Goal: Use online tool/utility: Utilize a website feature to perform a specific function

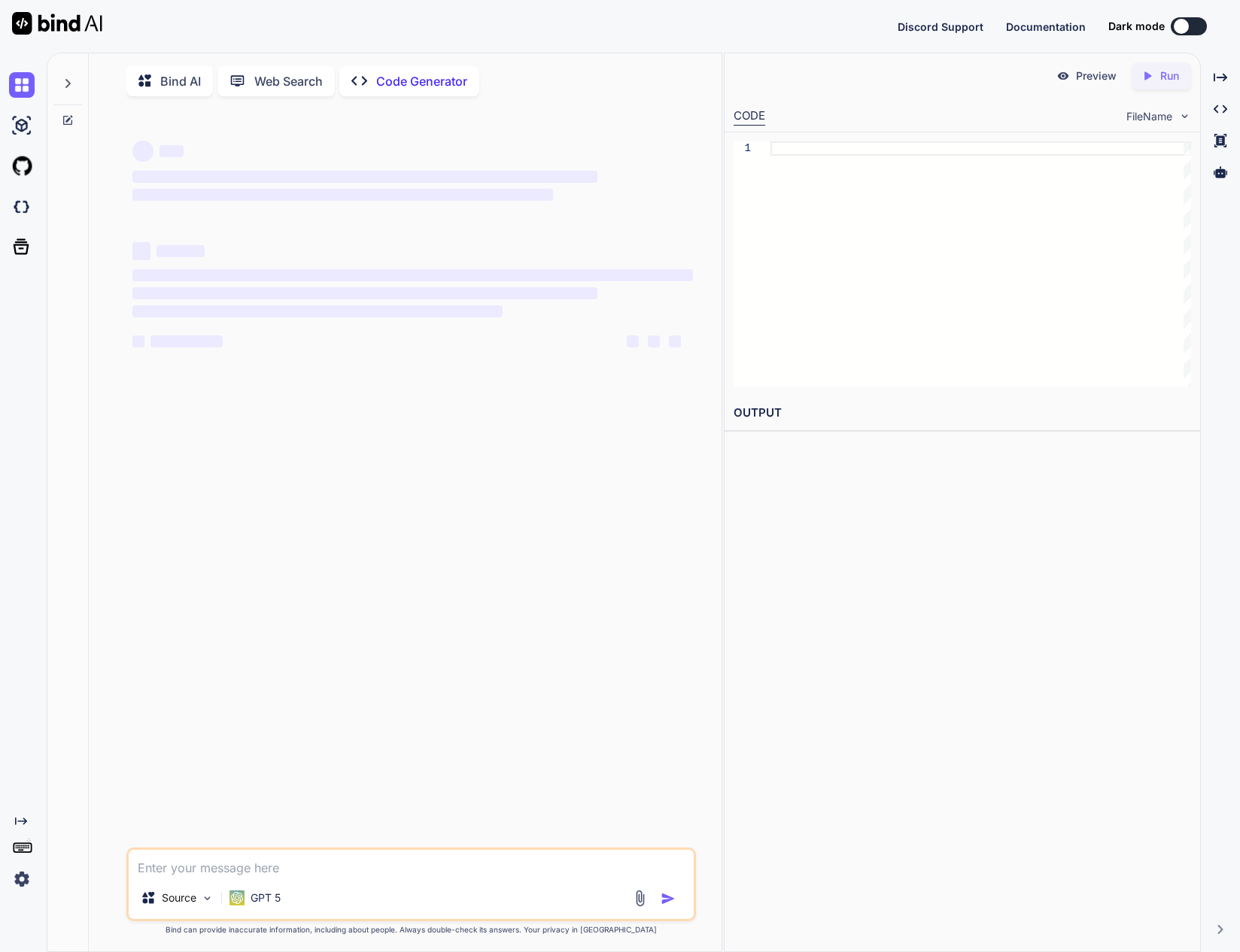
type textarea "x"
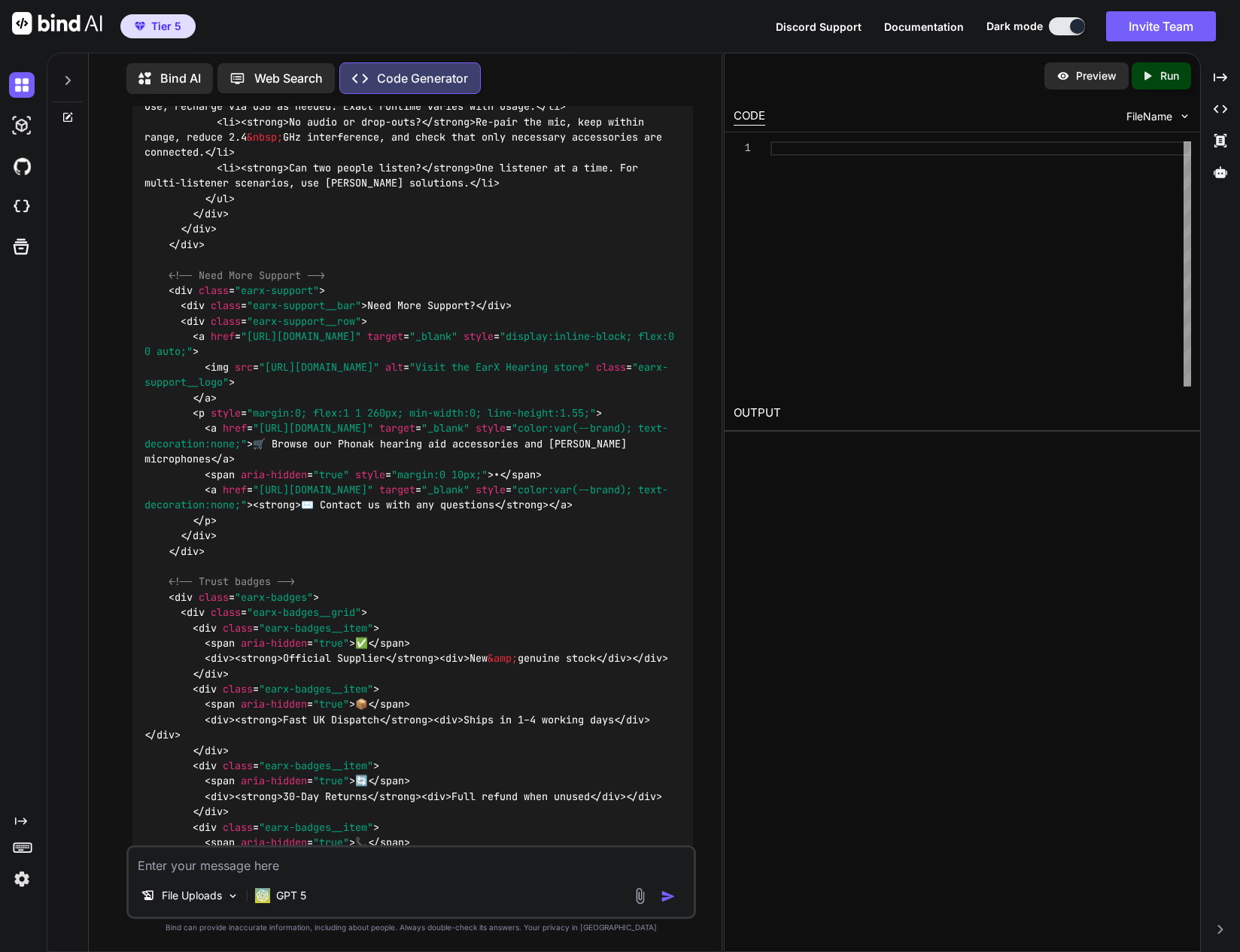
scroll to position [27635, 0]
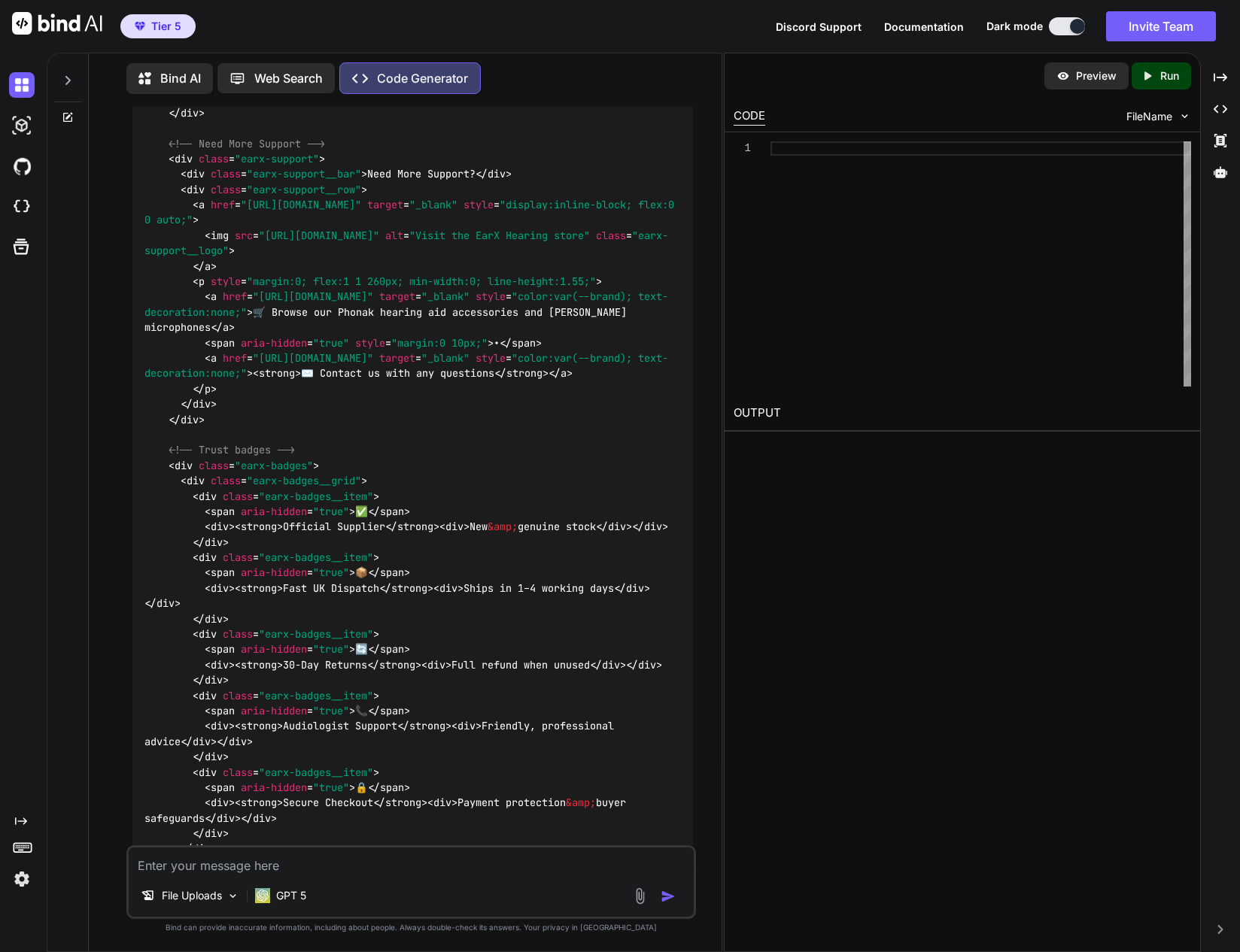
click at [422, 857] on textarea at bounding box center [411, 861] width 564 height 27
click at [365, 865] on textarea at bounding box center [411, 861] width 564 height 27
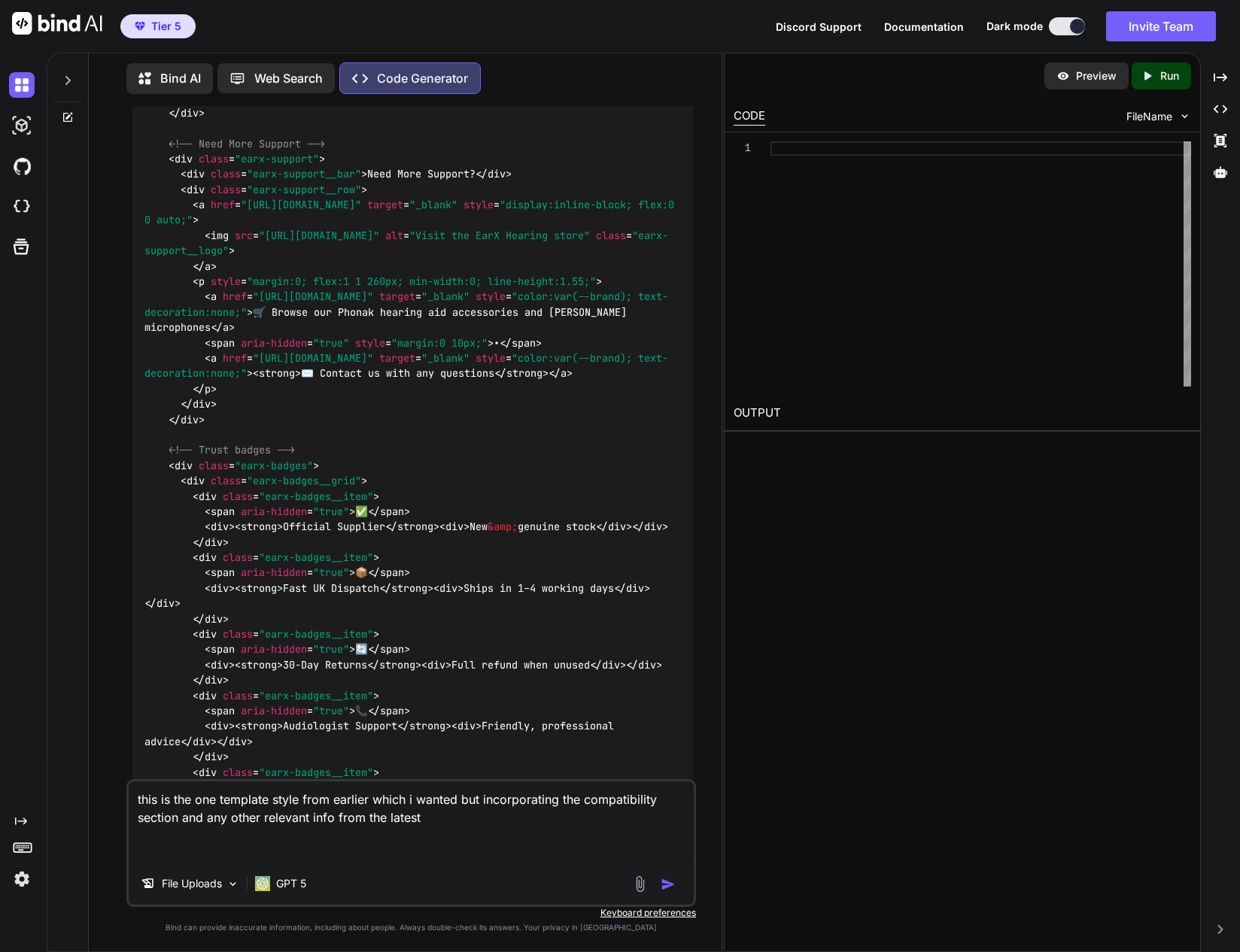
paste textarea "<!-- Note: Using accessible shade #5A8A28 as the primary Phonak Green #8BBD3F f…"
type textarea "this is the one template style from earlier which i wanted but incorporating th…"
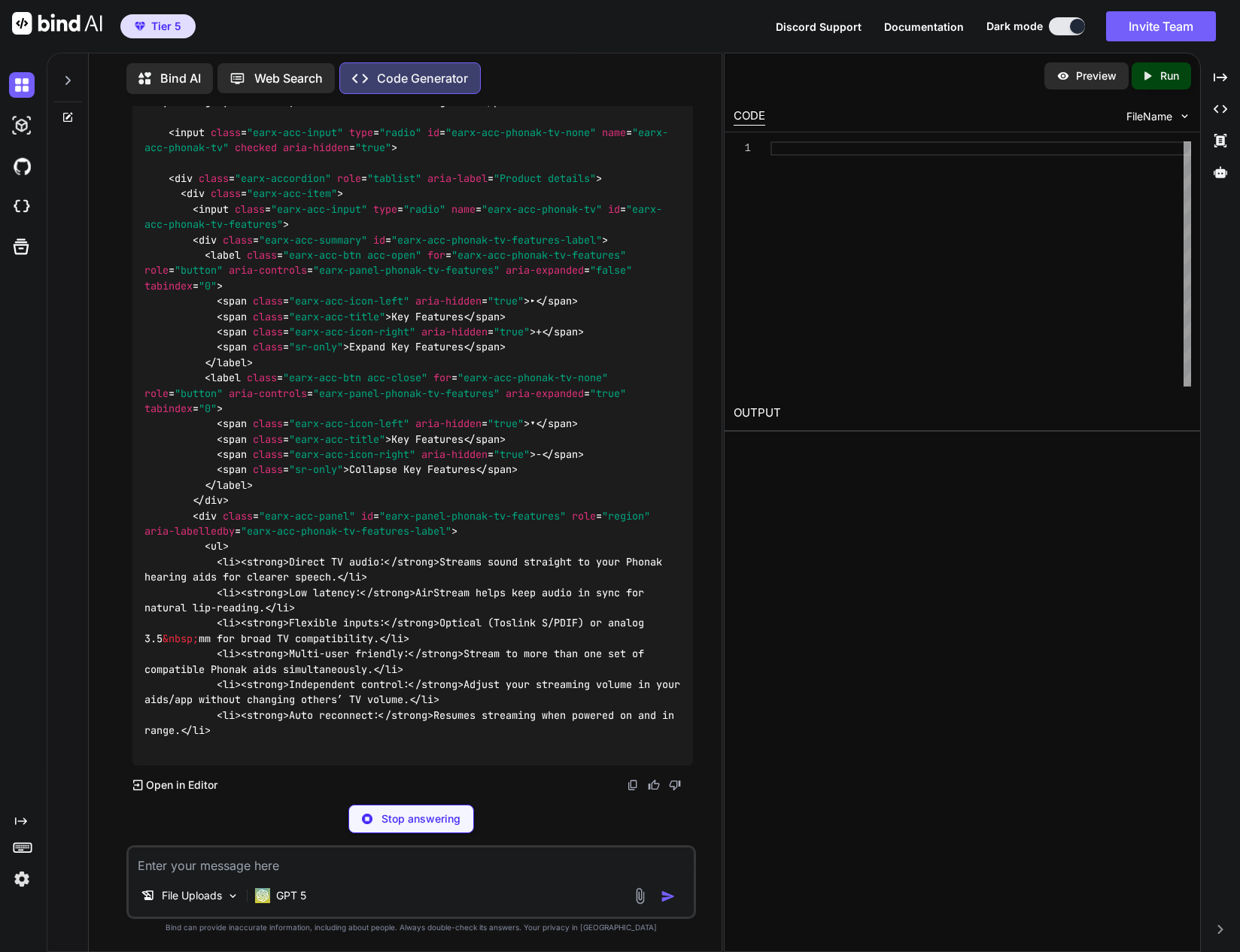
scroll to position [38020, 0]
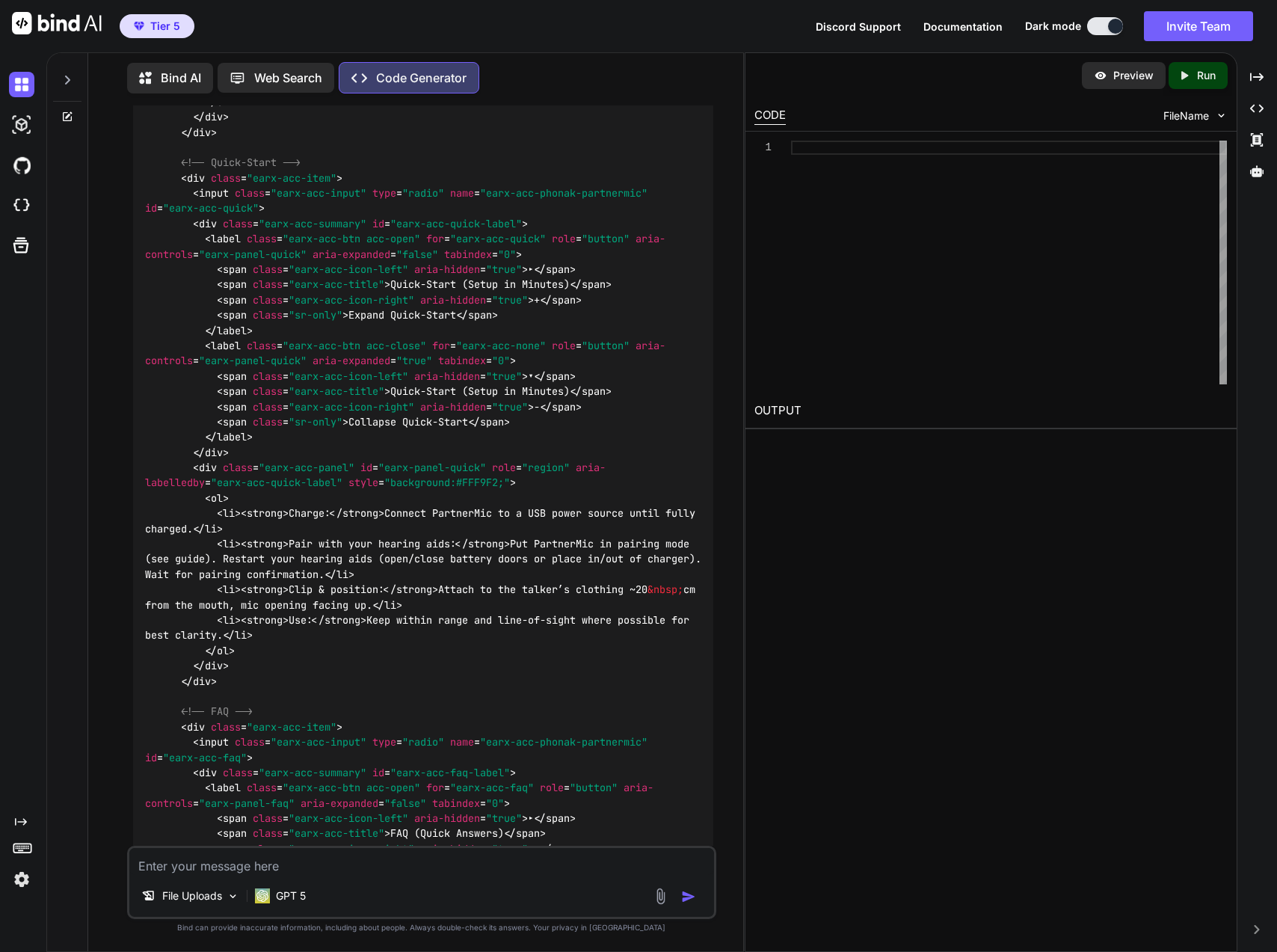
scroll to position [25904, 0]
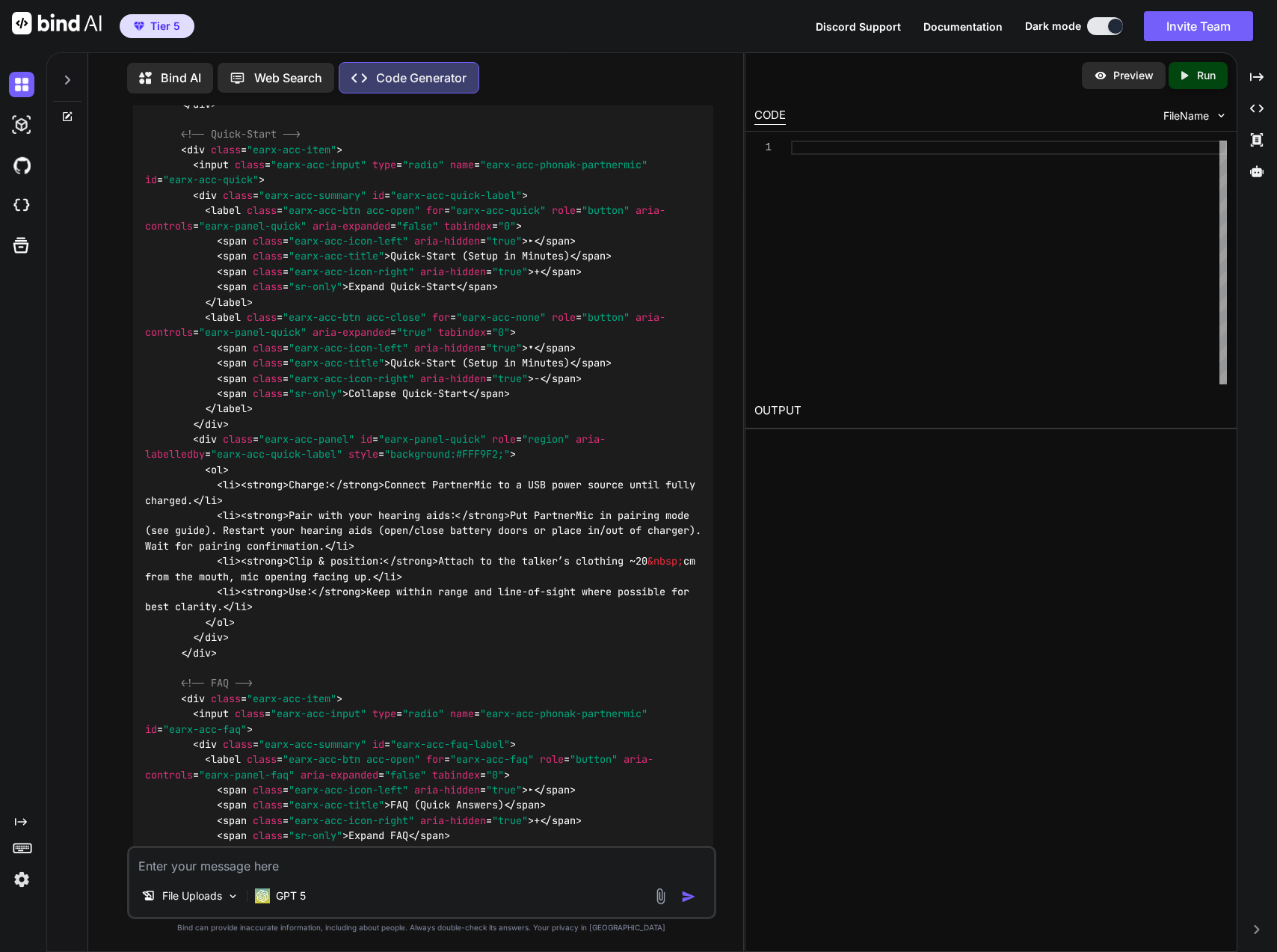
type textarea "x"
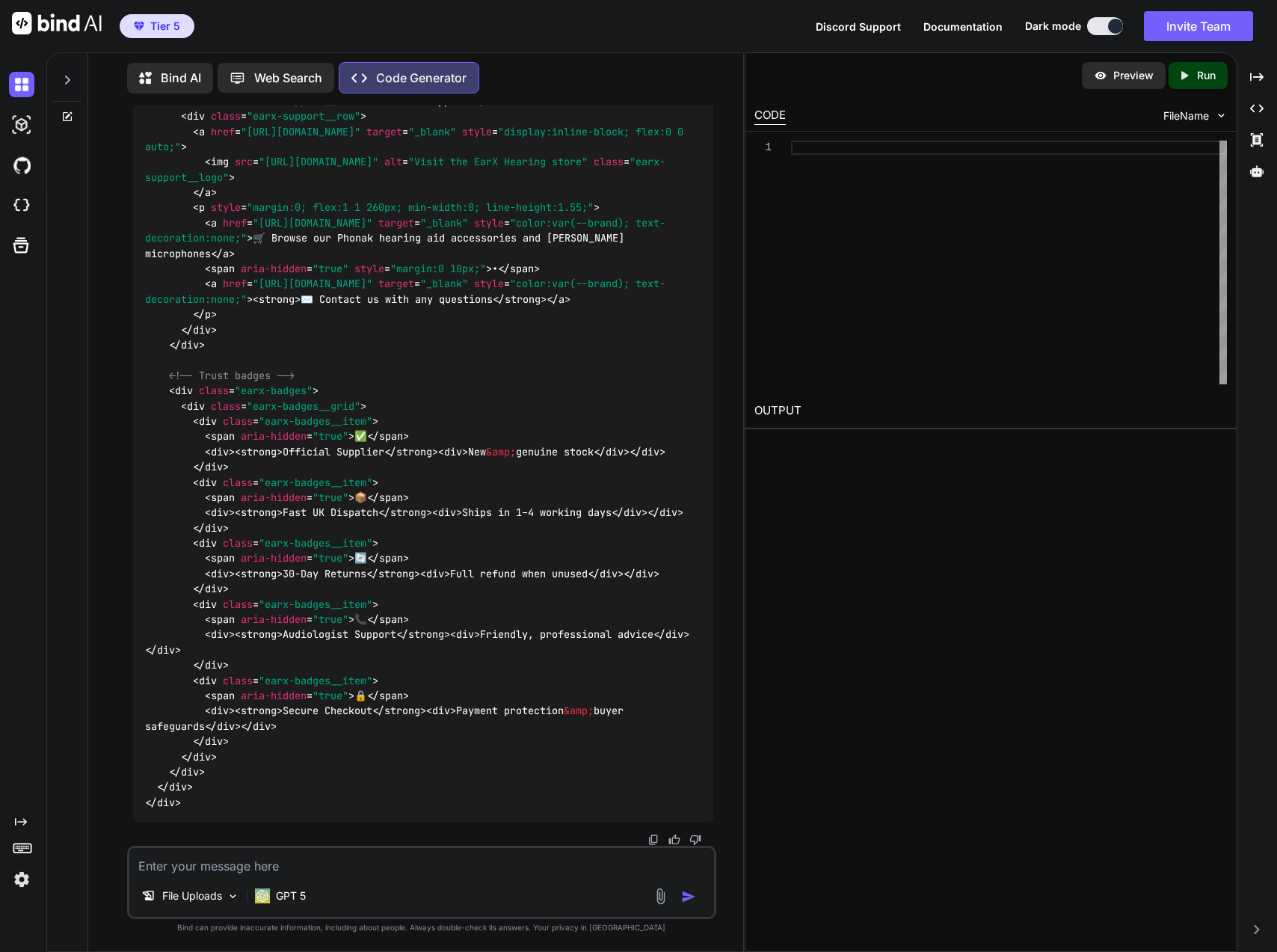
scroll to position [31563, 0]
click at [673, 513] on span "div" at bounding box center [668, 513] width 18 height 13
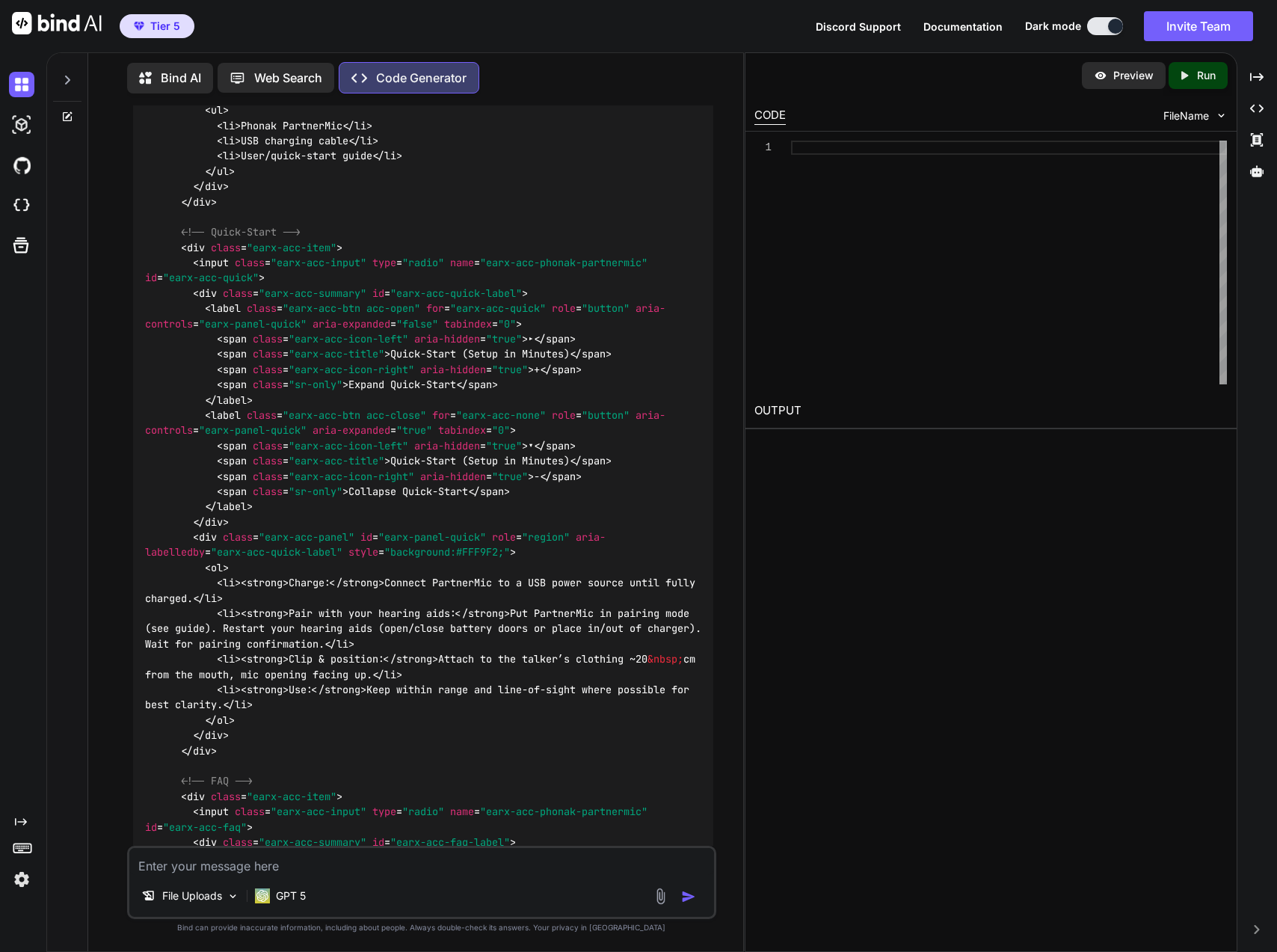
scroll to position [25582, 0]
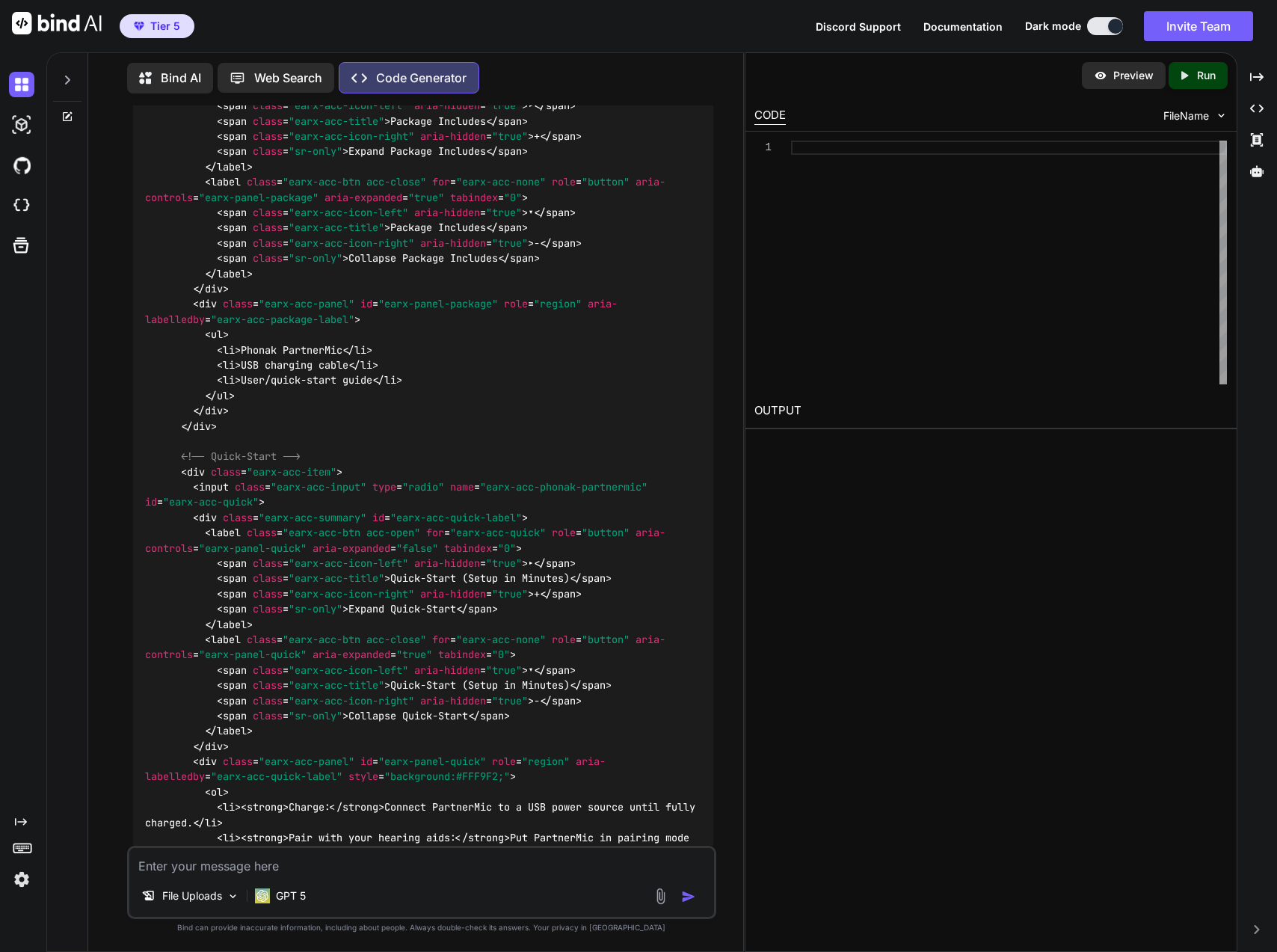
type textarea "<div class="earx-badges__item"> <span aria-hidden="true">🔒</span> <div><strong>…"
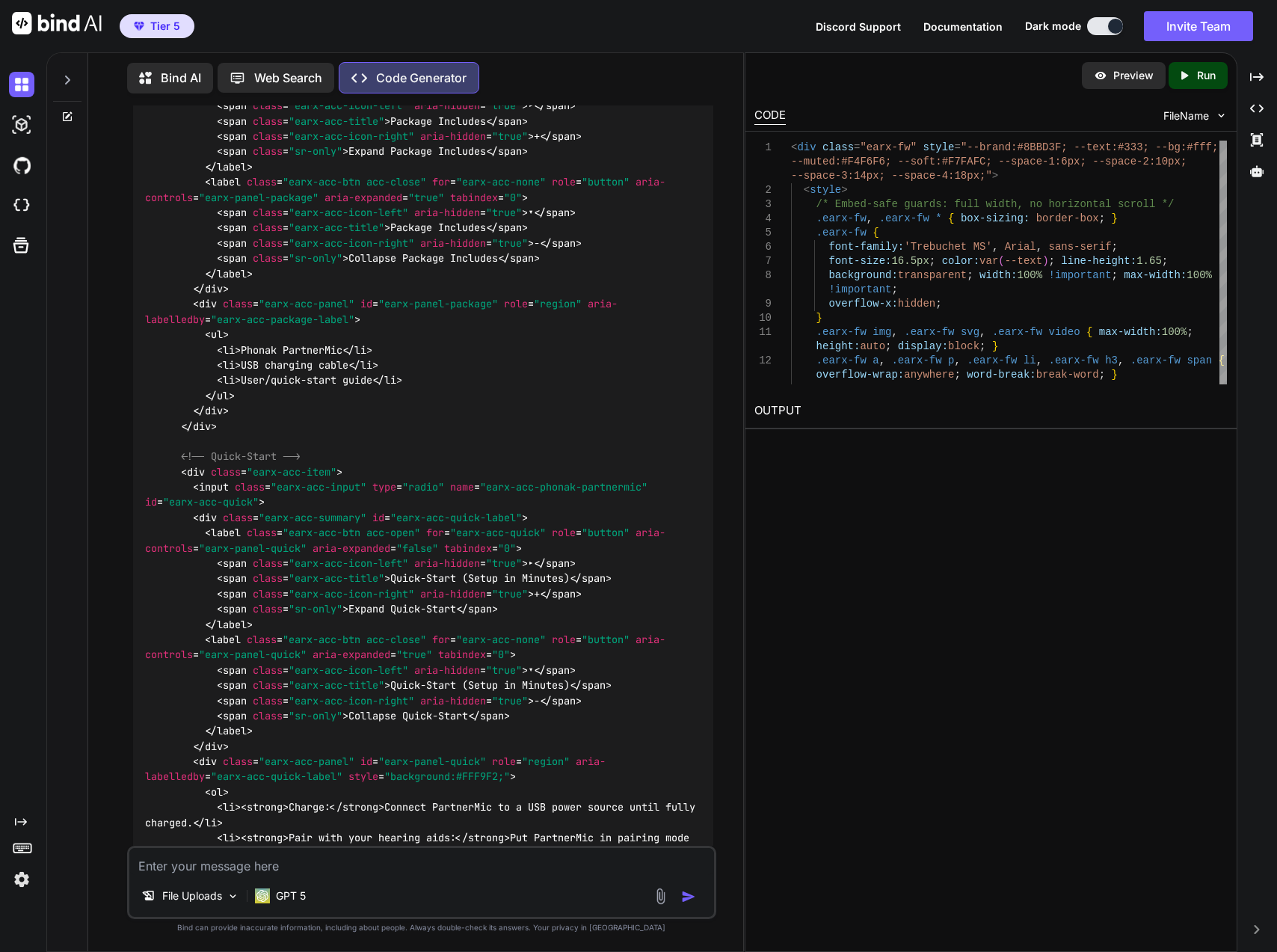
click at [1212, 71] on p "Run" at bounding box center [1206, 76] width 18 height 15
click at [991, 454] on div "[URL][DOMAIN_NAME]" at bounding box center [990, 446] width 472 height 17
click at [875, 449] on link "[URL][DOMAIN_NAME]" at bounding box center [815, 446] width 121 height 14
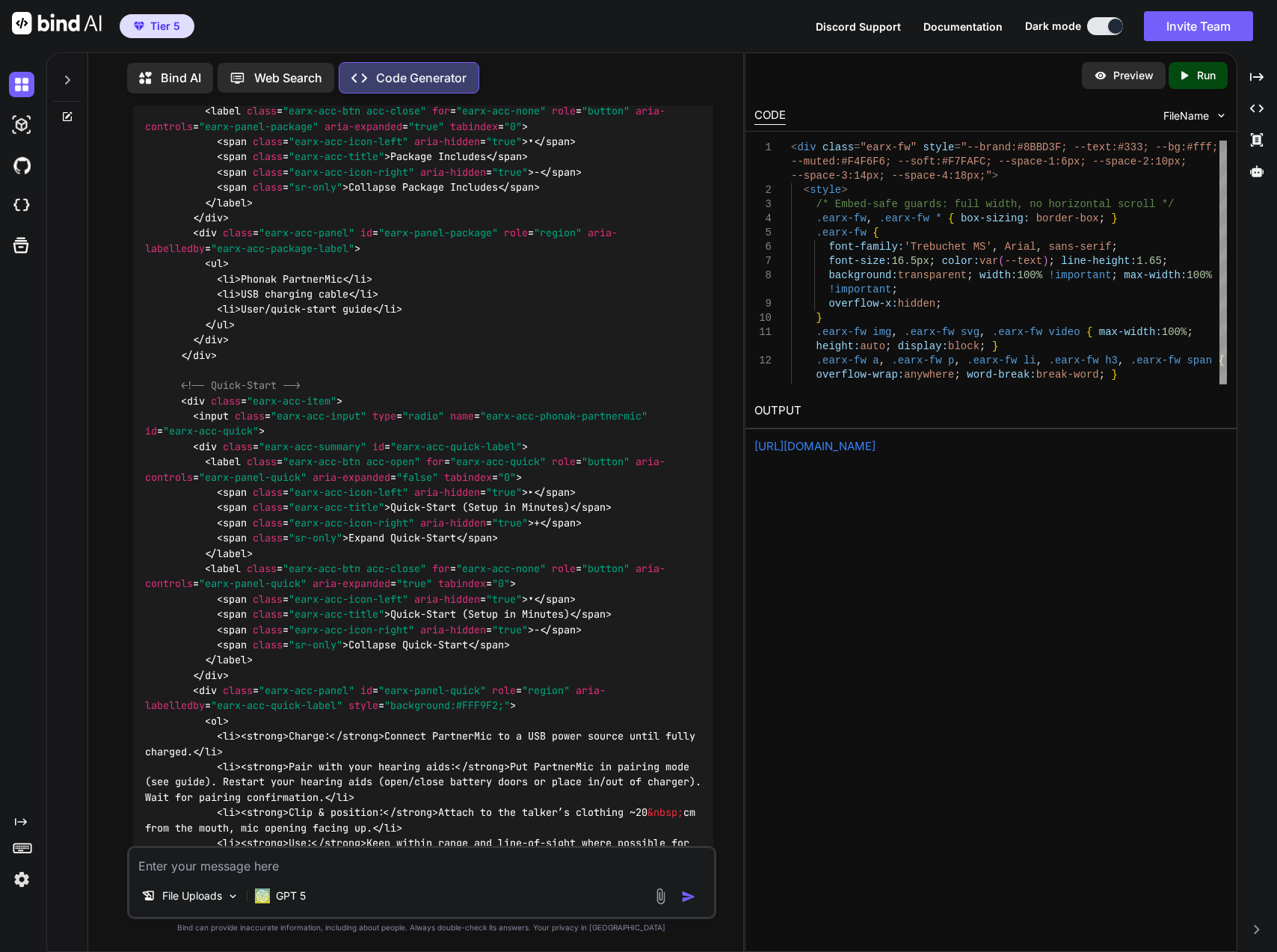
scroll to position [25657, 0]
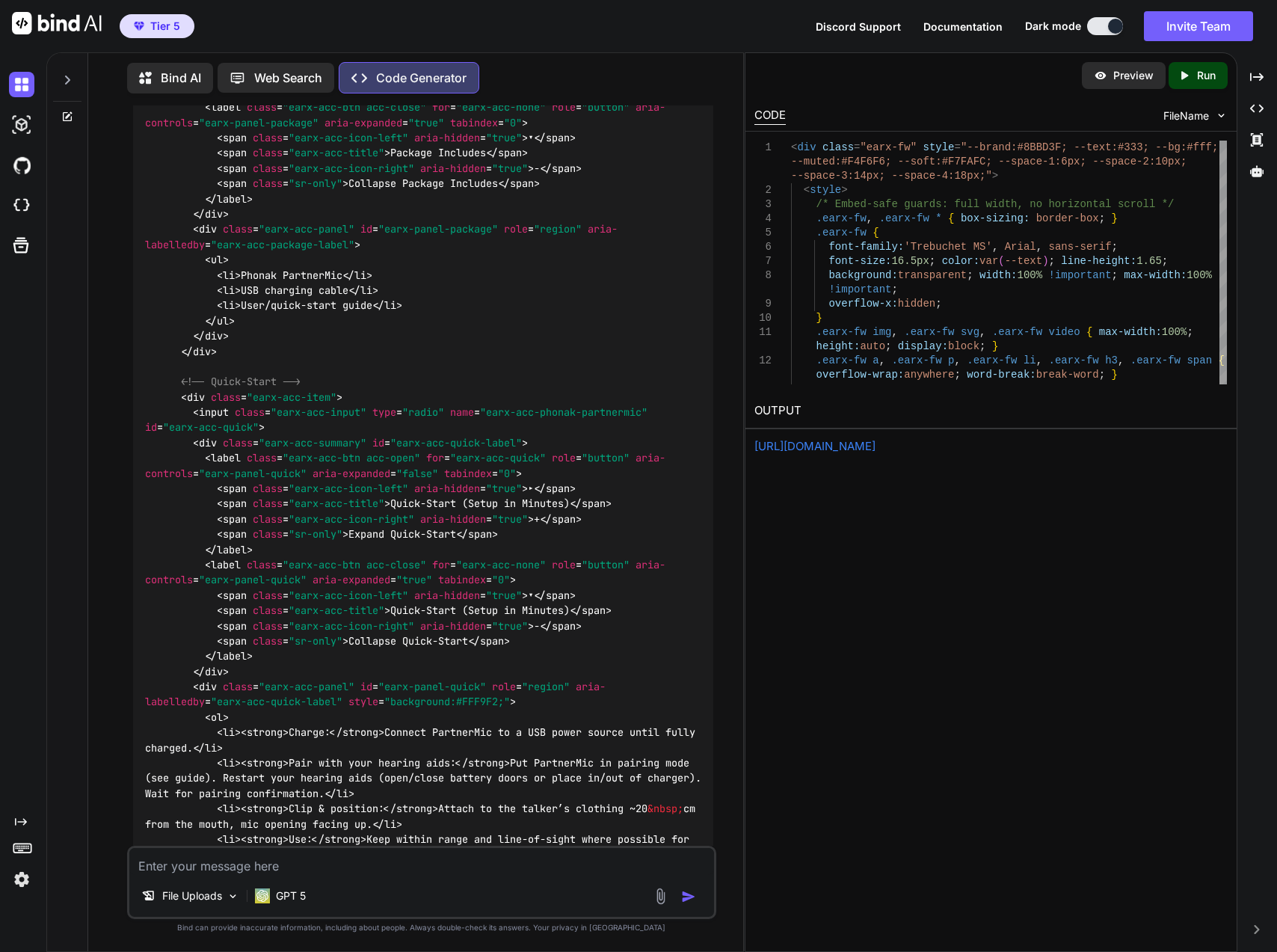
click at [32, 86] on img at bounding box center [22, 84] width 26 height 26
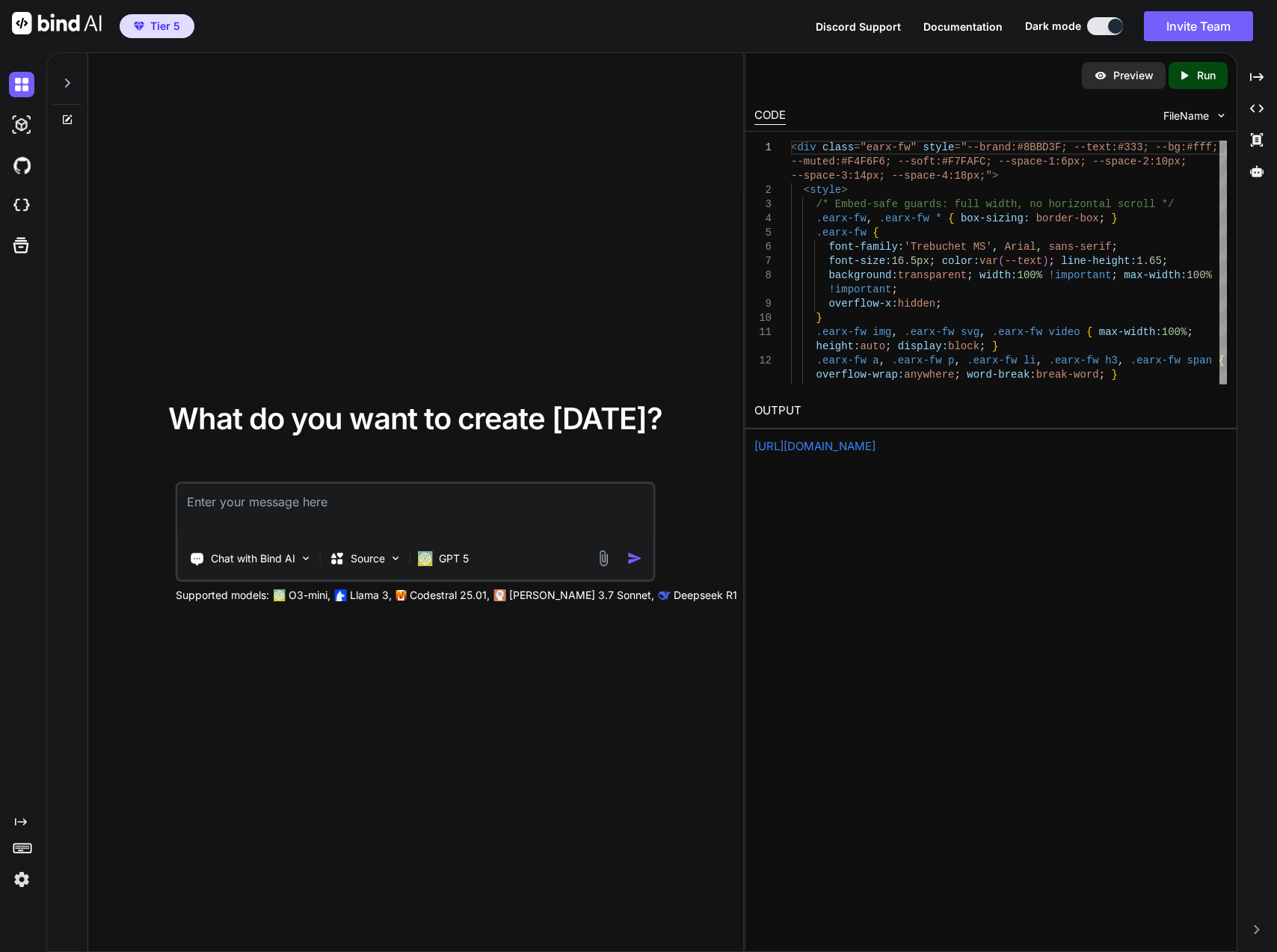
click at [20, 124] on img at bounding box center [22, 125] width 26 height 26
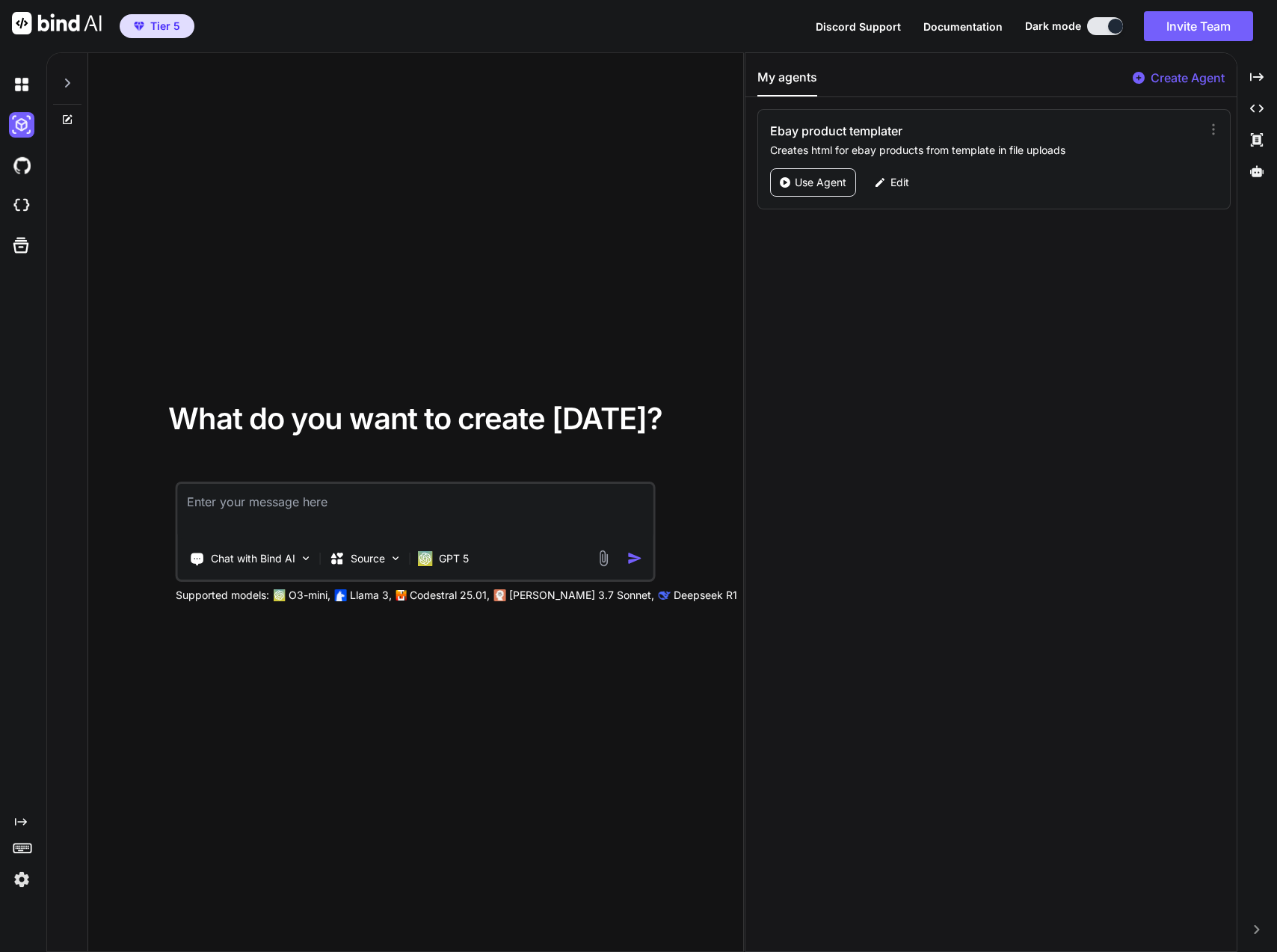
click at [810, 177] on p "Use Agent" at bounding box center [821, 182] width 52 height 15
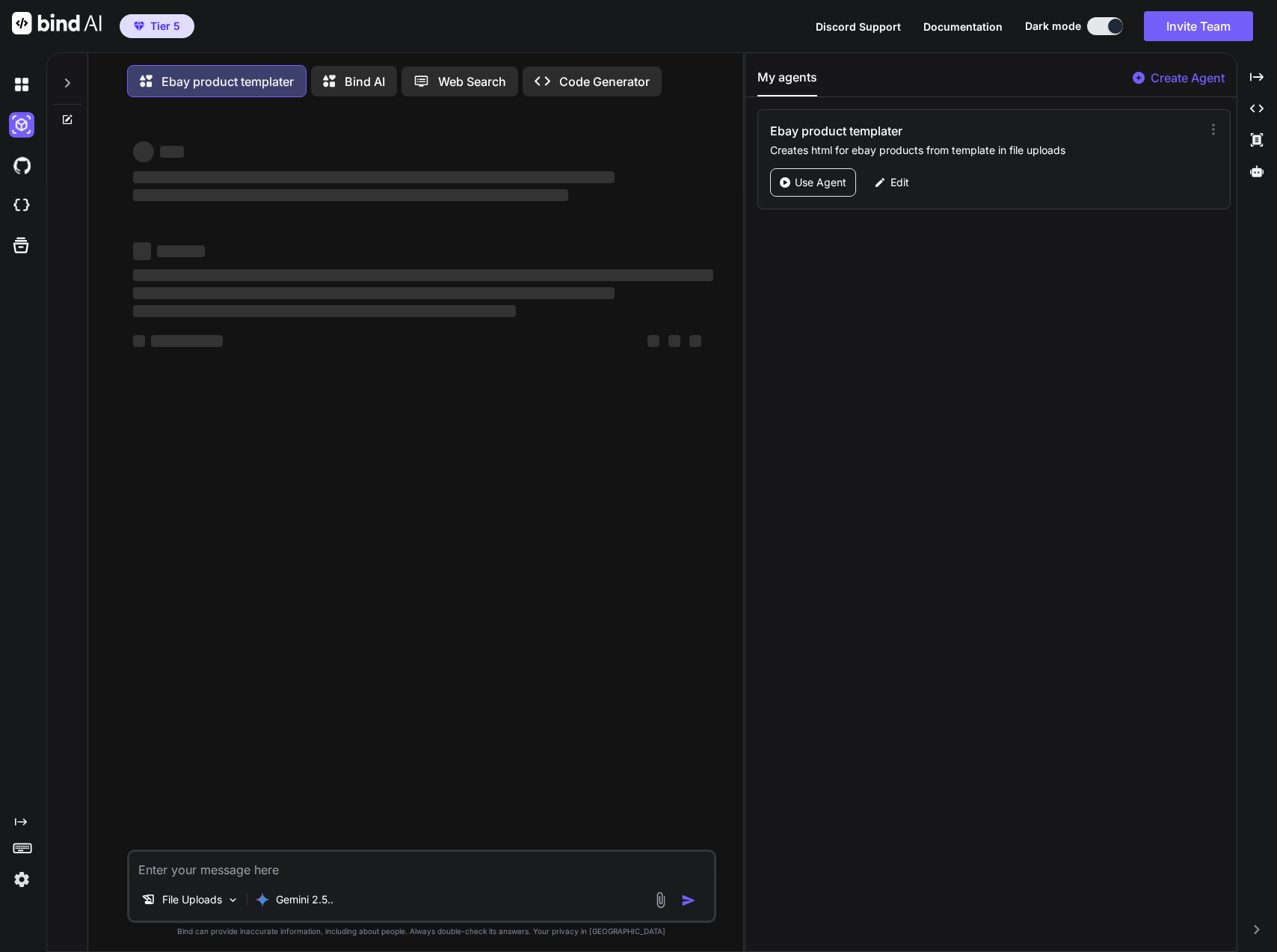
type textarea "x"
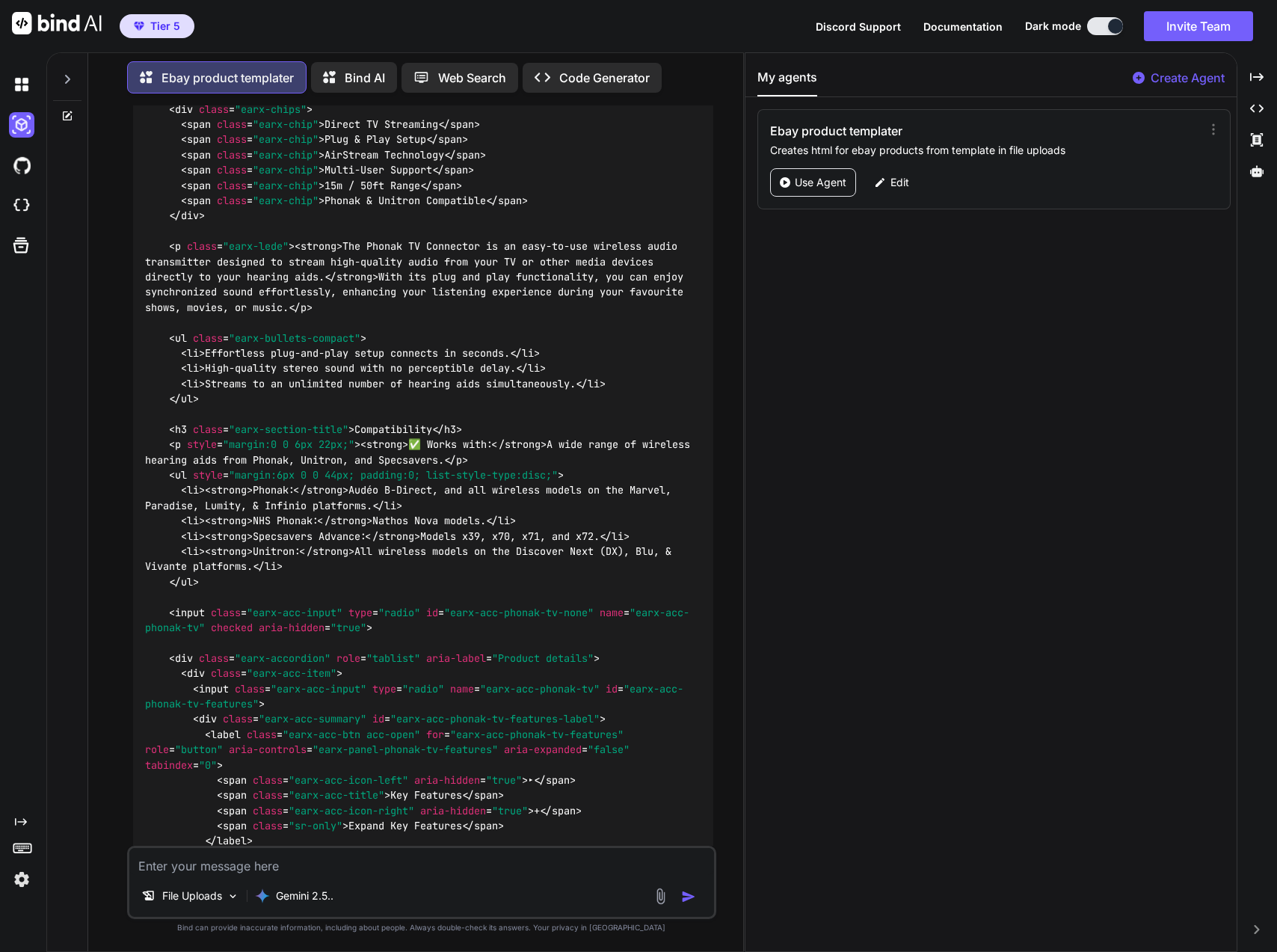
scroll to position [16598, 0]
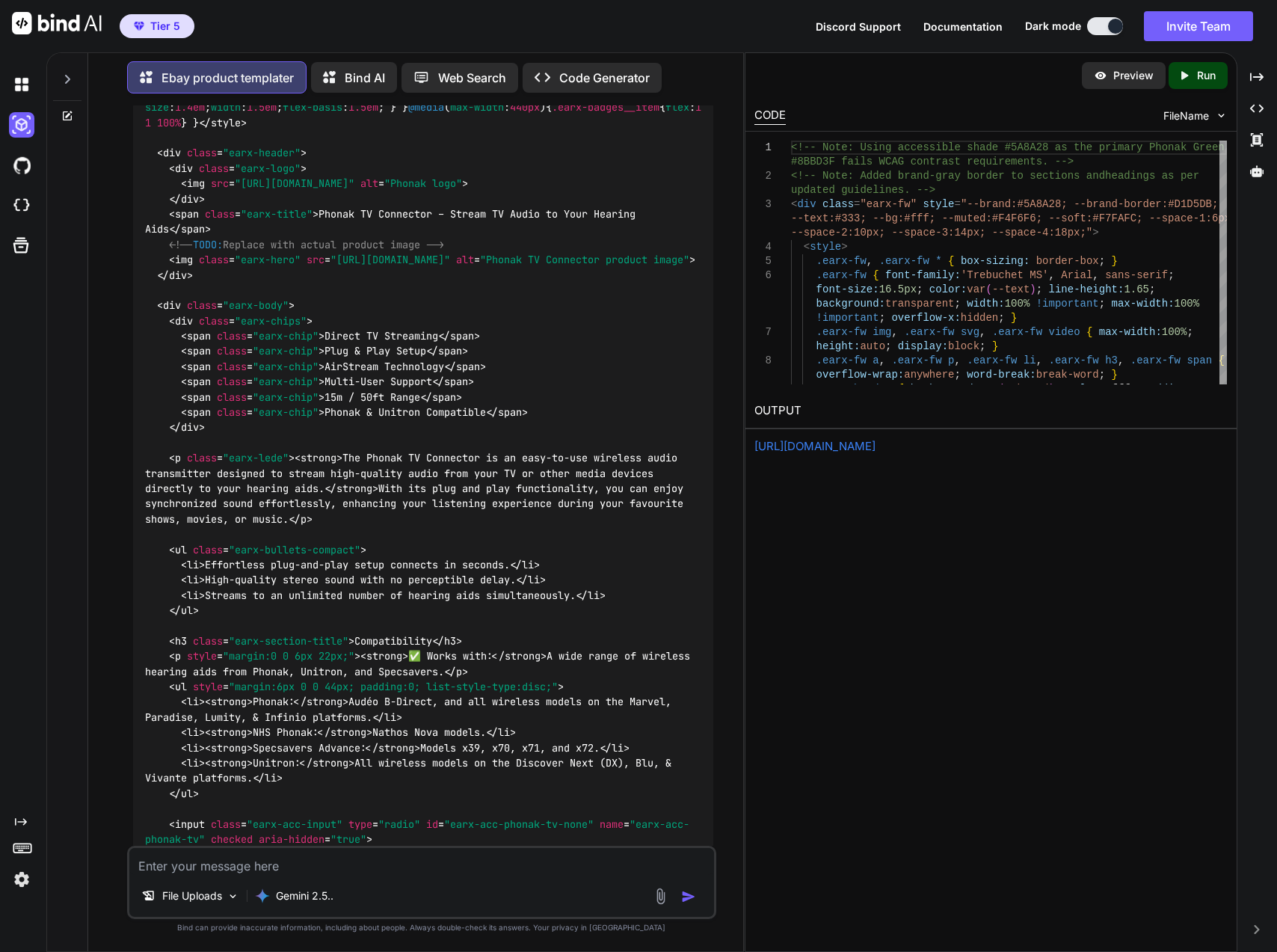
click at [1211, 73] on p "Run" at bounding box center [1206, 76] width 18 height 15
click at [847, 448] on link "[URL][DOMAIN_NAME]" at bounding box center [815, 446] width 121 height 14
